Goal: Find specific page/section: Find specific page/section

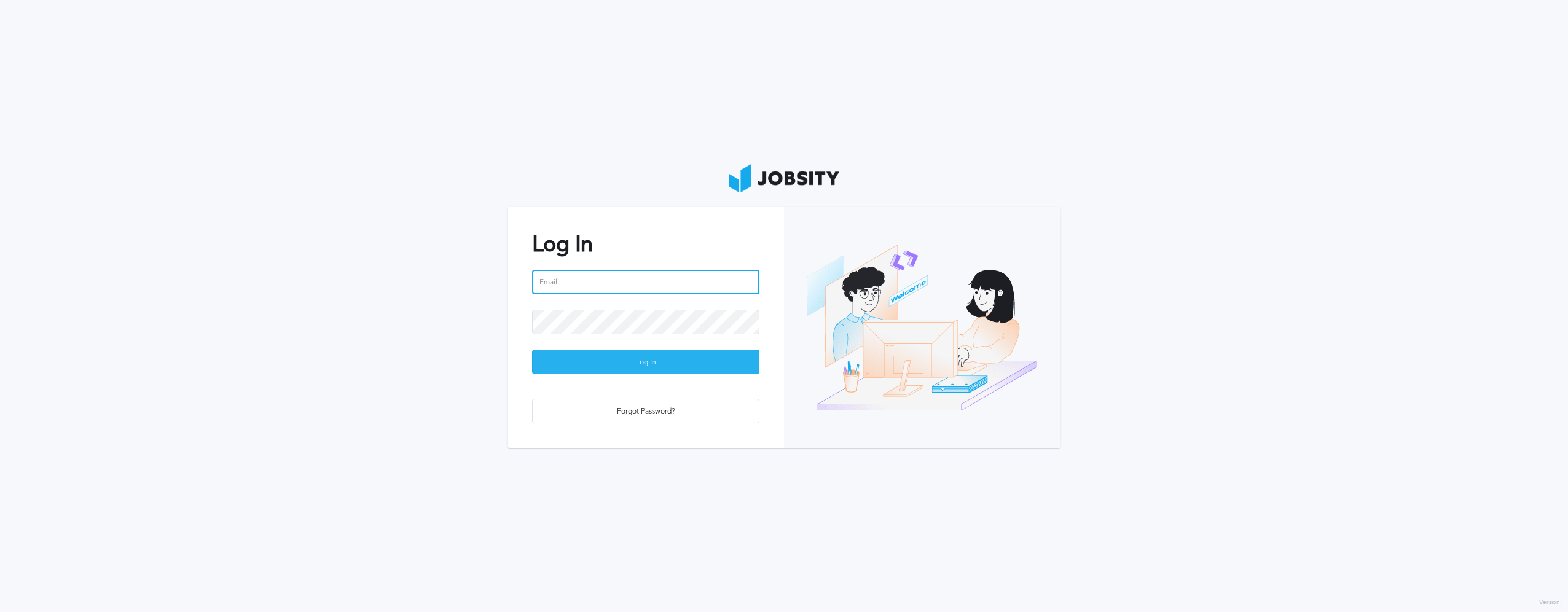
type input "[EMAIL_ADDRESS][PERSON_NAME][DOMAIN_NAME]"
click at [555, 365] on div "Log In" at bounding box center [645, 363] width 226 height 25
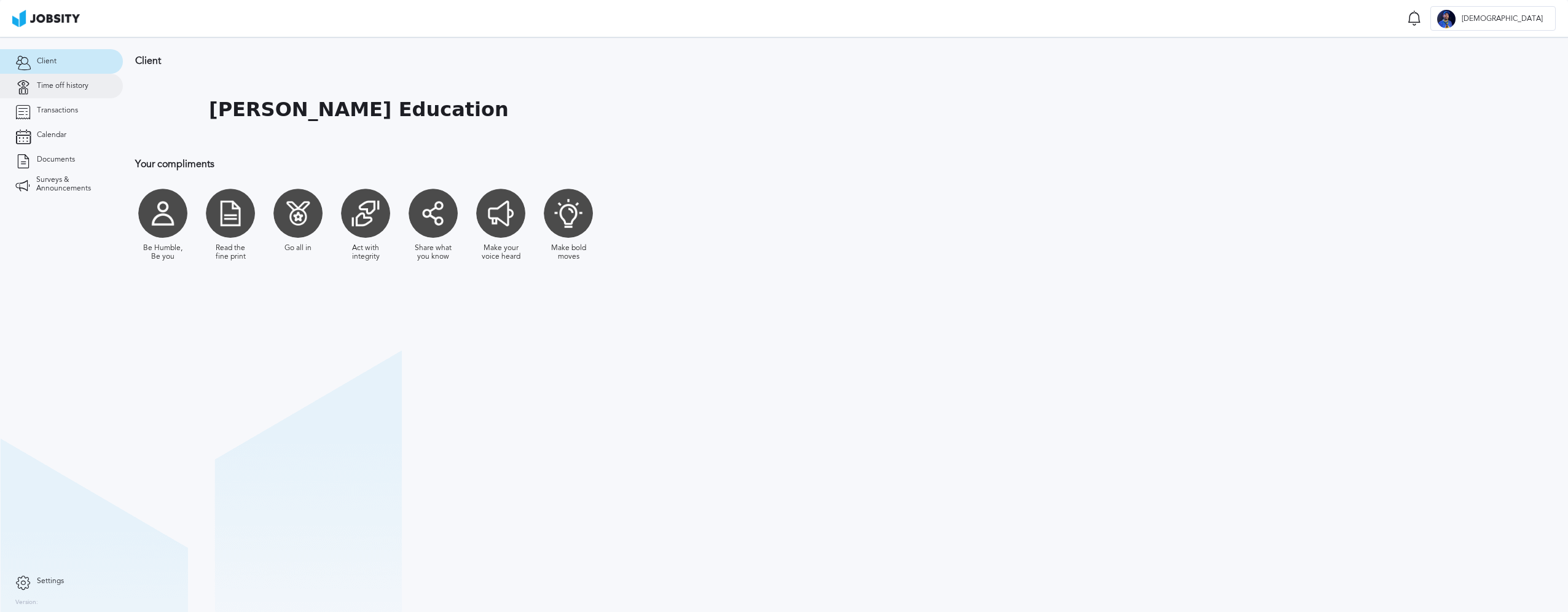
click at [70, 91] on link "Time off history" at bounding box center [62, 87] width 123 height 25
